Goal: Browse casually: Explore the website without a specific task or goal

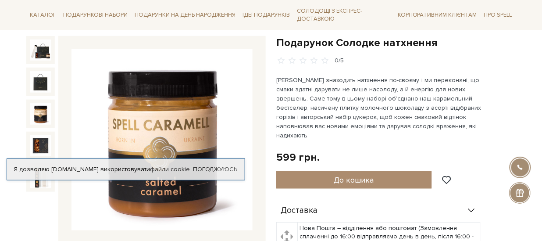
click at [36, 116] on img at bounding box center [40, 113] width 21 height 21
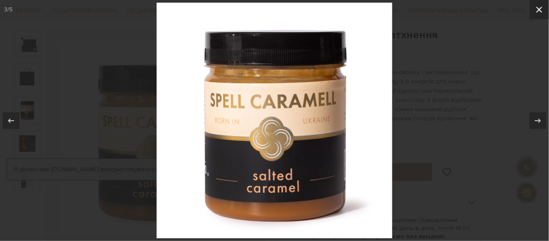
click at [542, 8] on icon at bounding box center [539, 9] width 11 height 11
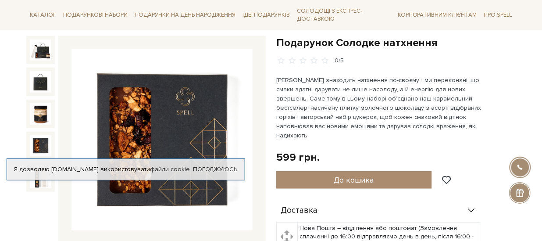
click at [30, 143] on img at bounding box center [40, 145] width 21 height 21
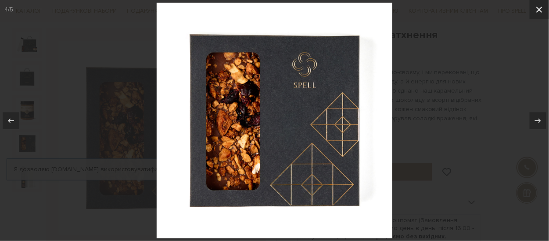
click at [542, 7] on icon at bounding box center [539, 9] width 11 height 11
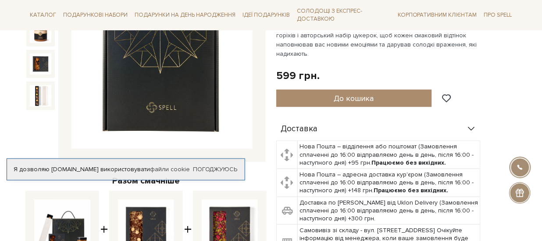
scroll to position [175, 0]
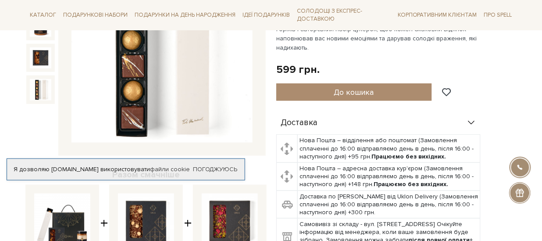
click at [30, 91] on img at bounding box center [40, 89] width 21 height 21
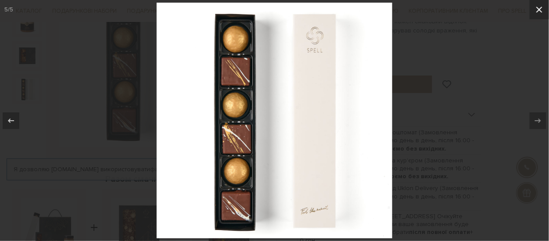
click at [541, 10] on icon at bounding box center [539, 9] width 11 height 11
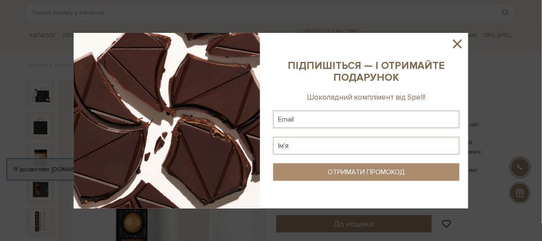
scroll to position [43, 0]
click at [460, 40] on icon at bounding box center [457, 43] width 15 height 15
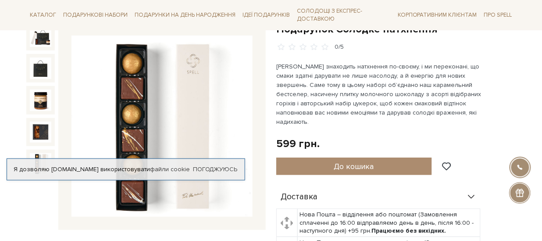
scroll to position [131, 0]
